Goal: Ask a question

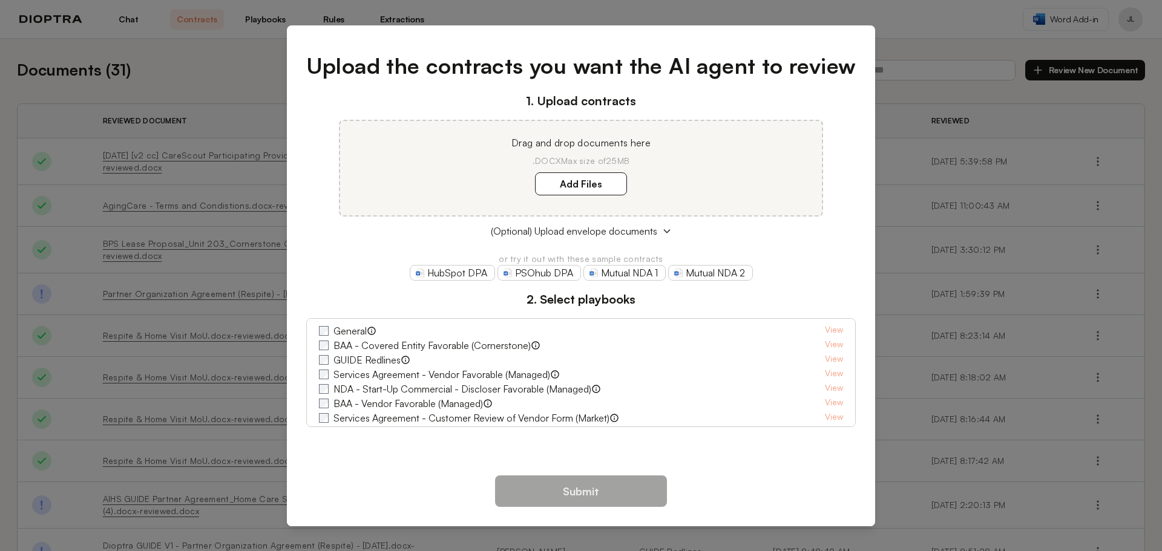
click at [179, 70] on div "Upload the contracts you want the AI agent to review 1. Upload contracts Drag a…" at bounding box center [581, 275] width 1162 height 551
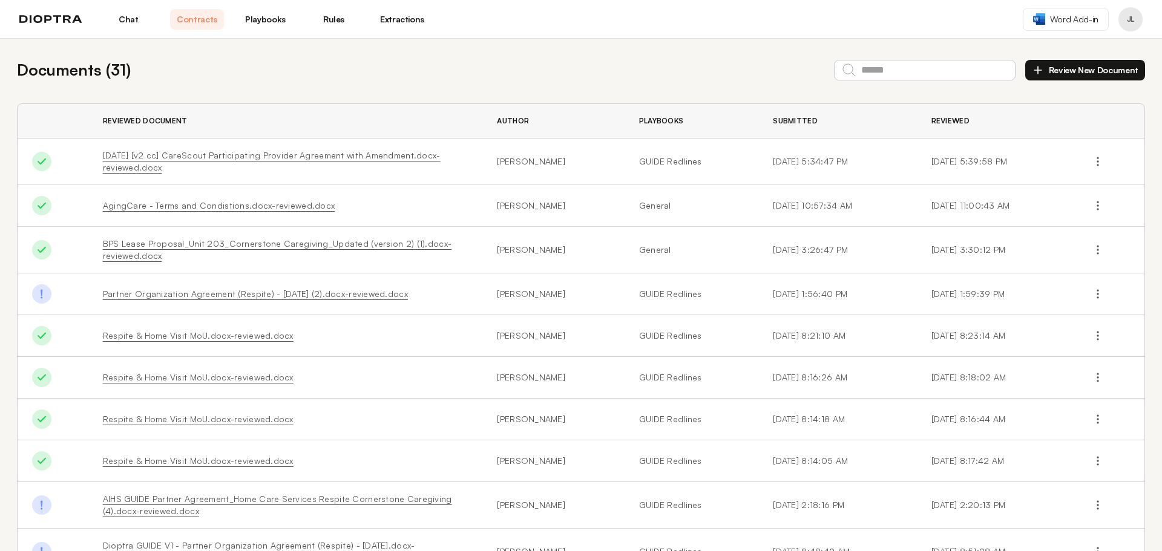
click at [77, 18] on img at bounding box center [50, 19] width 63 height 8
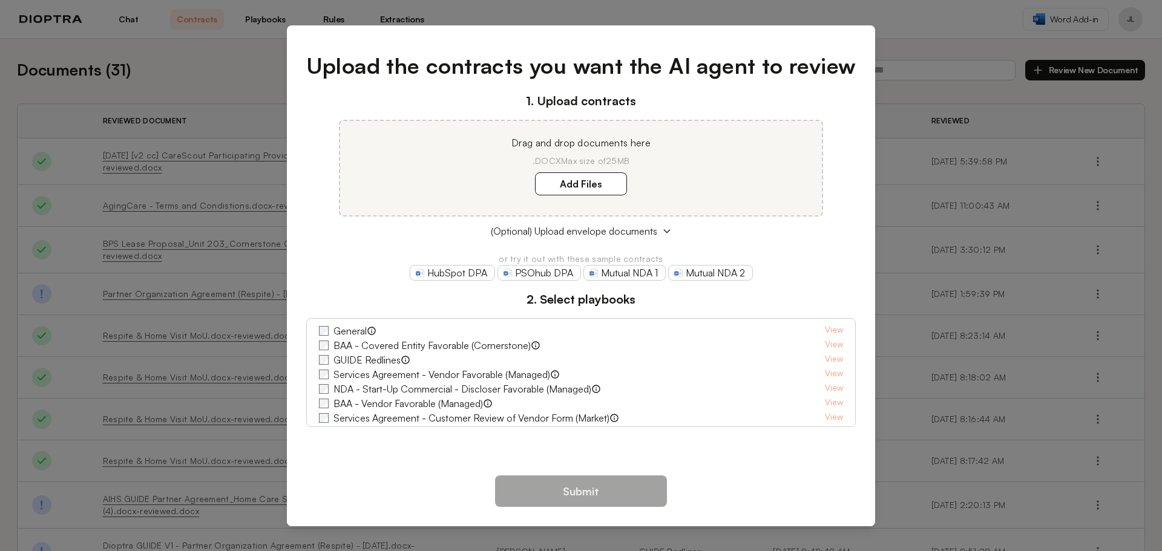
click at [129, 16] on div "Upload the contracts you want the AI agent to review 1. Upload contracts Drag a…" at bounding box center [581, 275] width 1162 height 551
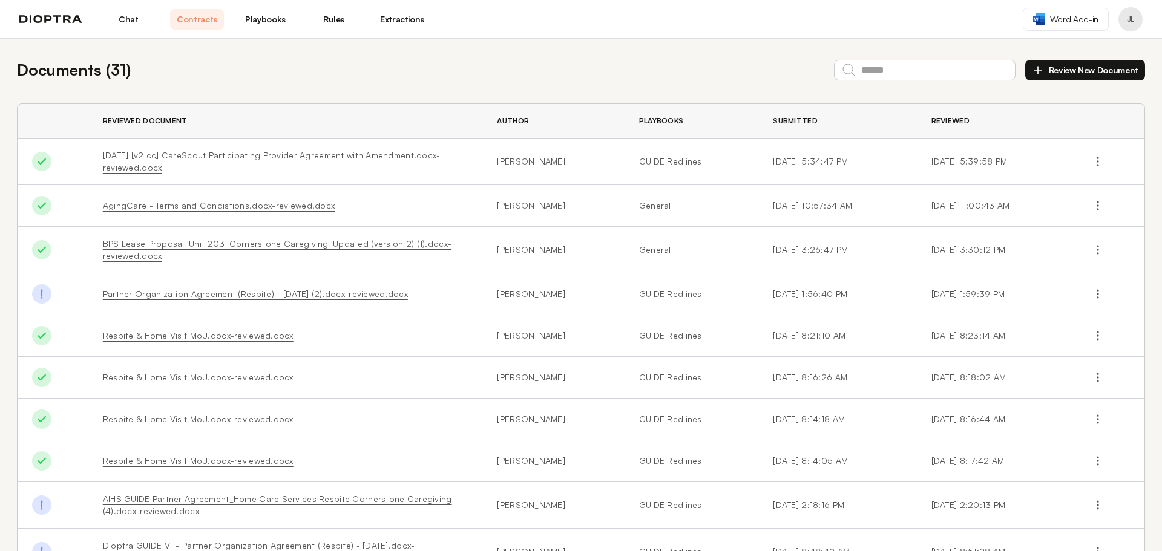
click at [139, 17] on link "Chat" at bounding box center [129, 19] width 54 height 21
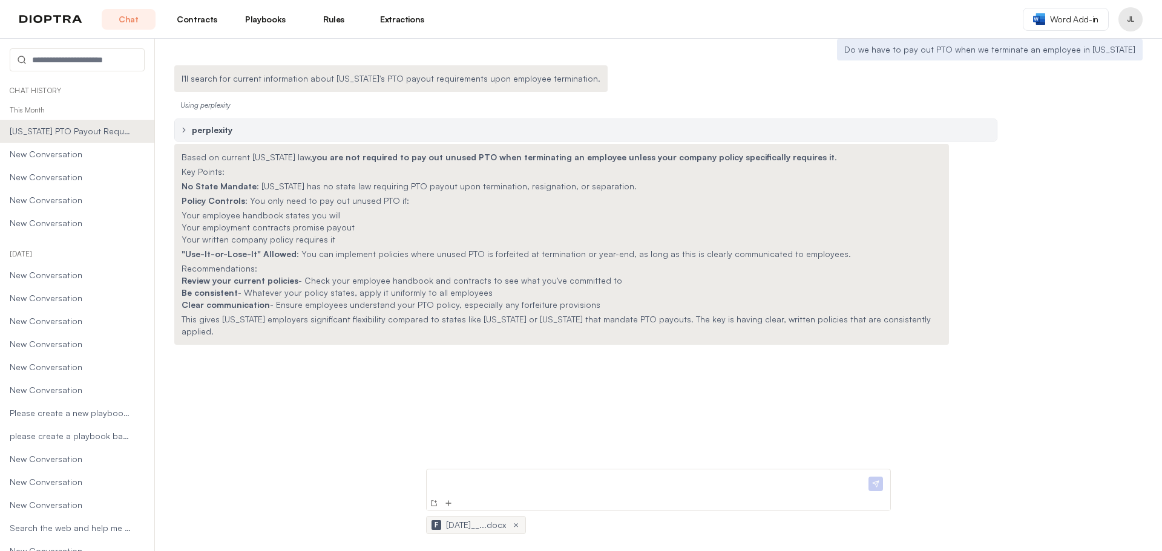
click at [979, 224] on div "Based on current [US_STATE] law, you are not required to pay out unused PTO whe…" at bounding box center [658, 244] width 968 height 201
click at [727, 65] on div "Do we have to pay out PTO when we terminate an employee in [US_STATE] I'll sear…" at bounding box center [658, 192] width 968 height 306
click at [805, 83] on div "I'll search for current information about [US_STATE]'s PTO payout requirements …" at bounding box center [658, 78] width 968 height 27
click at [1011, 274] on div "Based on current [US_STATE] law, you are not required to pay out unused PTO whe…" at bounding box center [658, 244] width 968 height 201
